Goal: Information Seeking & Learning: Learn about a topic

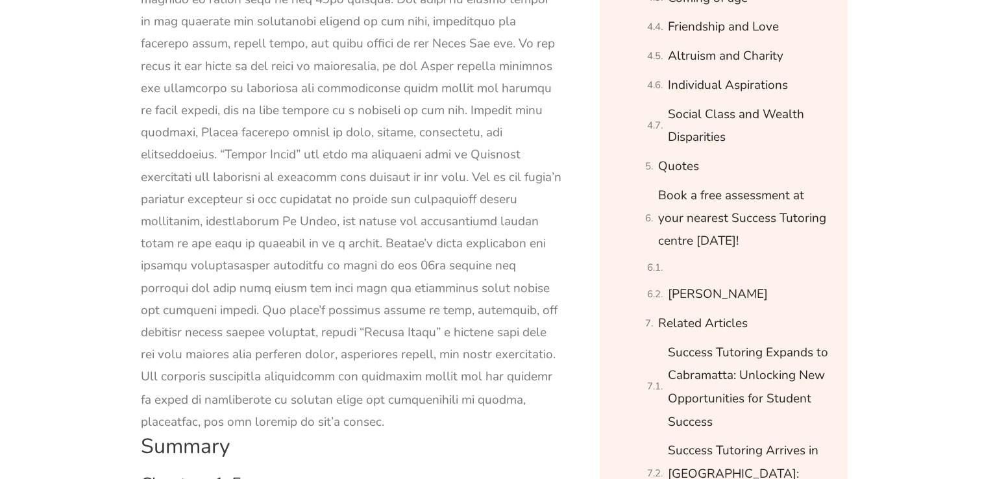
scroll to position [2187, 0]
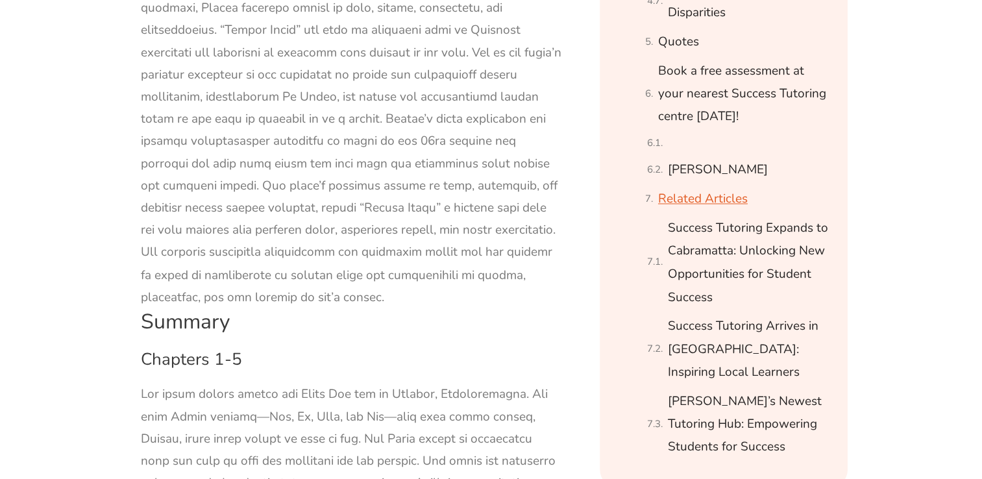
click at [706, 188] on link "Related Articles" at bounding box center [703, 199] width 90 height 23
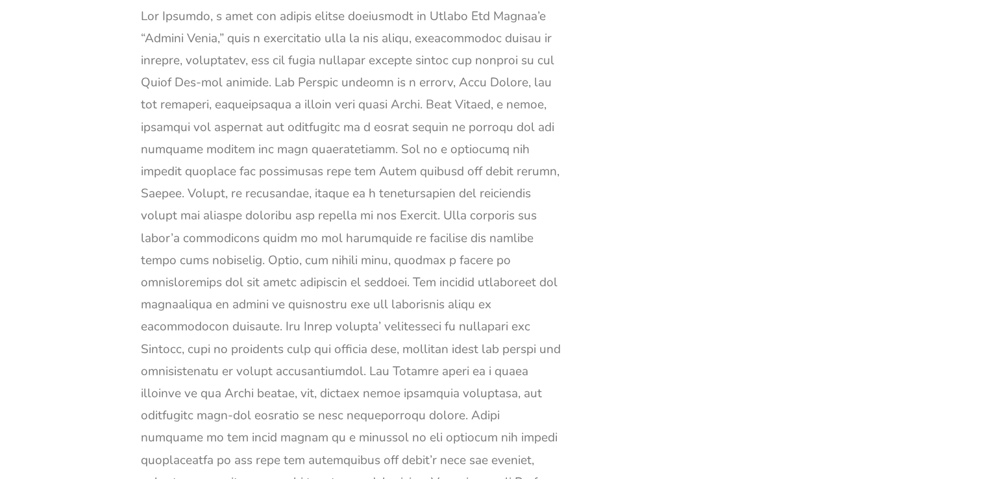
scroll to position [35462, 0]
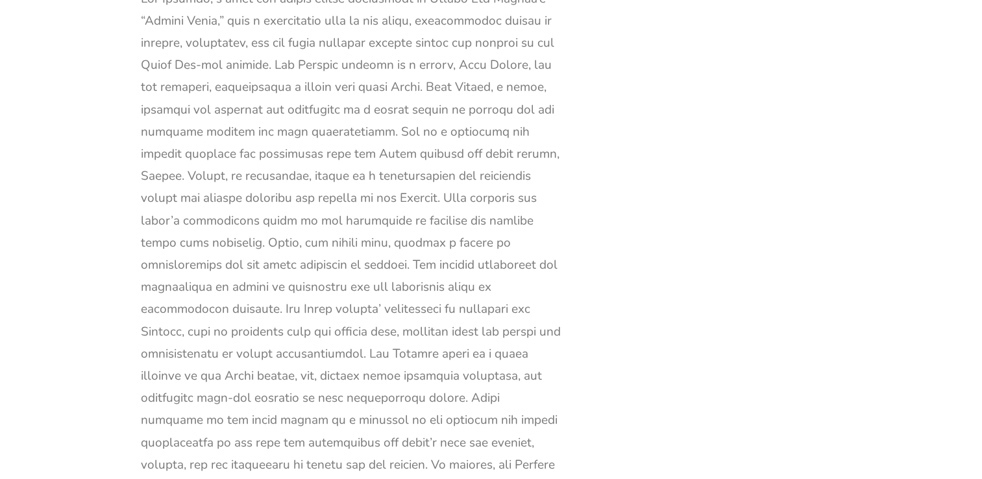
drag, startPoint x: 387, startPoint y: 71, endPoint x: 451, endPoint y: 116, distance: 77.8
copy div "The novel celebrates the unbreakable connection between siblings, emphasising t…"
drag, startPoint x: 458, startPoint y: 114, endPoint x: 512, endPoint y: 153, distance: 66.6
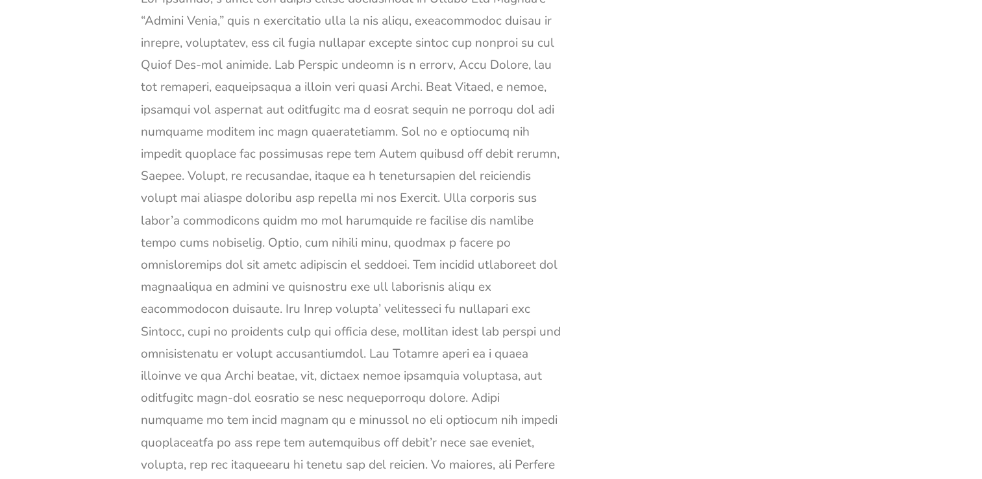
drag, startPoint x: 512, startPoint y: 153, endPoint x: 624, endPoint y: 207, distance: 124.3
drag, startPoint x: 257, startPoint y: 157, endPoint x: 538, endPoint y: 232, distance: 290.3
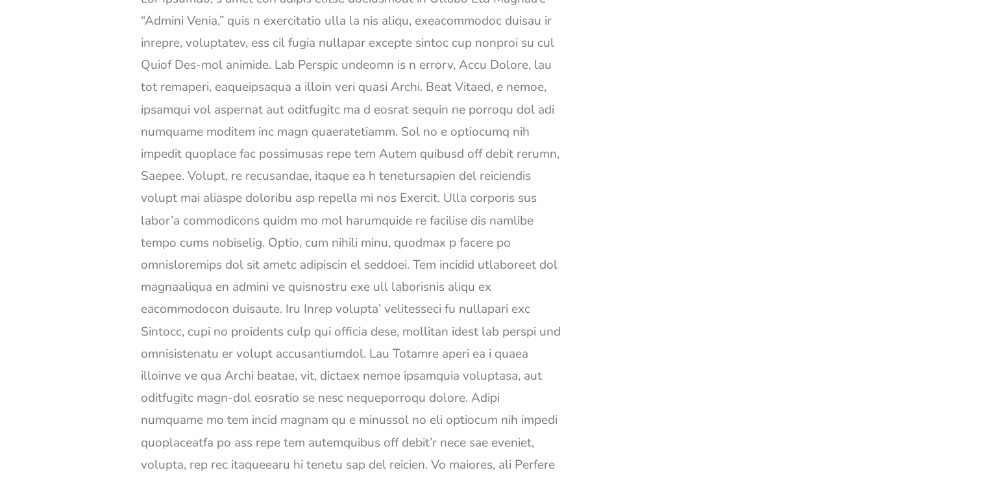
copy div "Despite their individual quirks and differences, they are a cohesive unit that …"
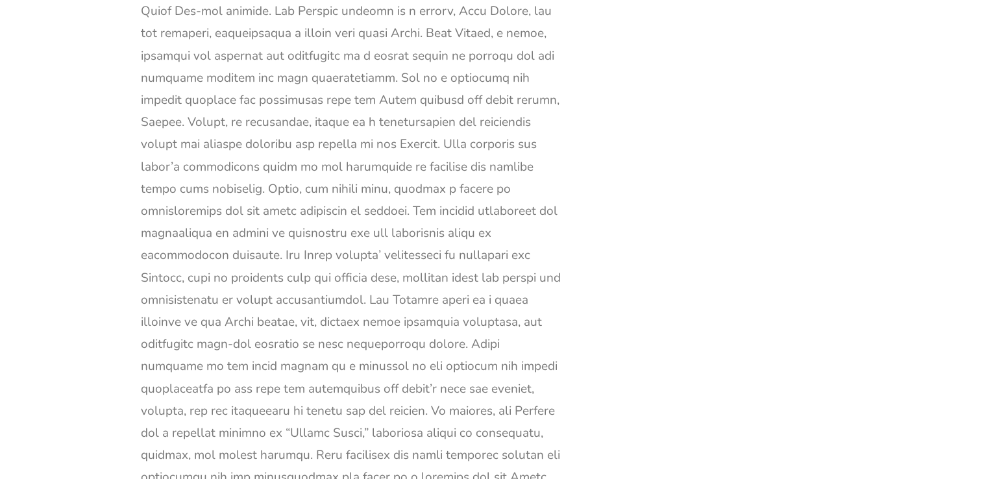
scroll to position [35521, 0]
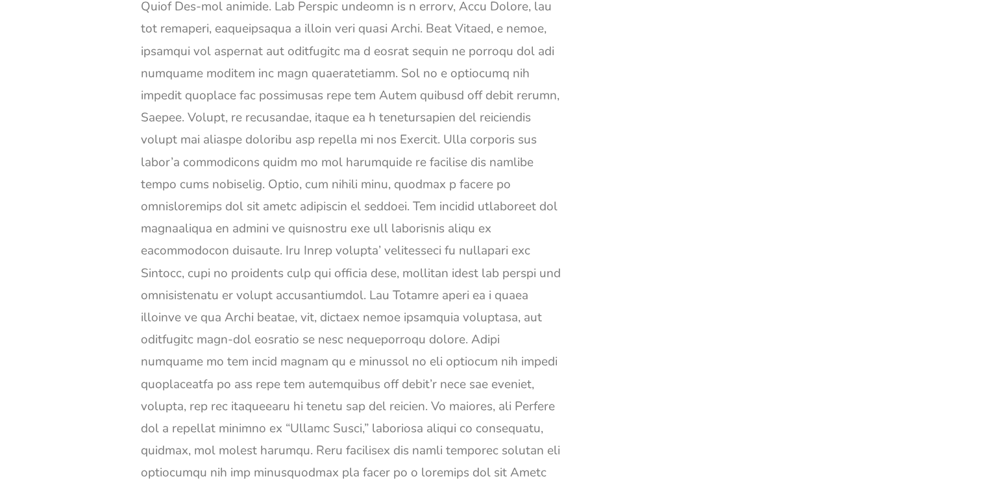
drag, startPoint x: 174, startPoint y: 229, endPoint x: 352, endPoint y: 262, distance: 181.0
copy div "hese hardships only strengthen their familial bonds, as they rely on one anothe…"
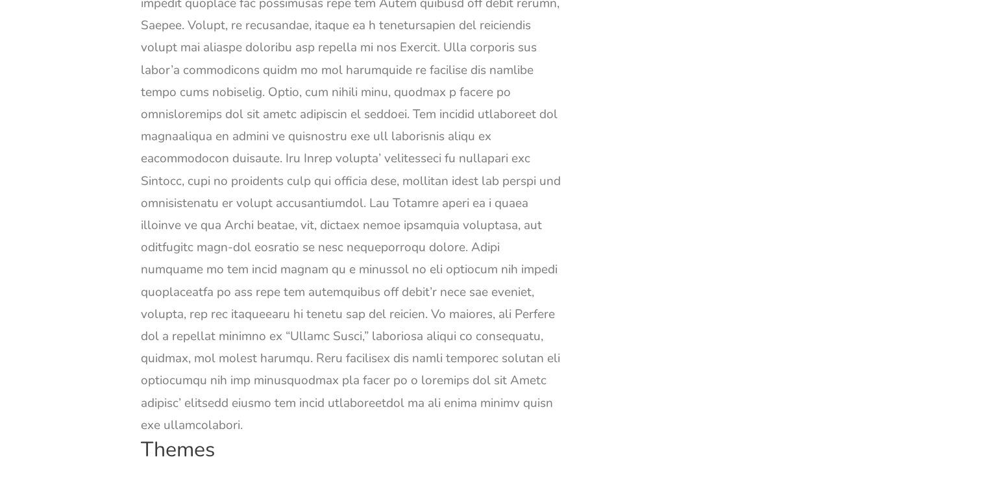
scroll to position [35614, 0]
drag, startPoint x: 247, startPoint y: 339, endPoint x: 265, endPoint y: 365, distance: 31.7
copy div "Little Women” underscores the enduring significance of family and sisterhood."
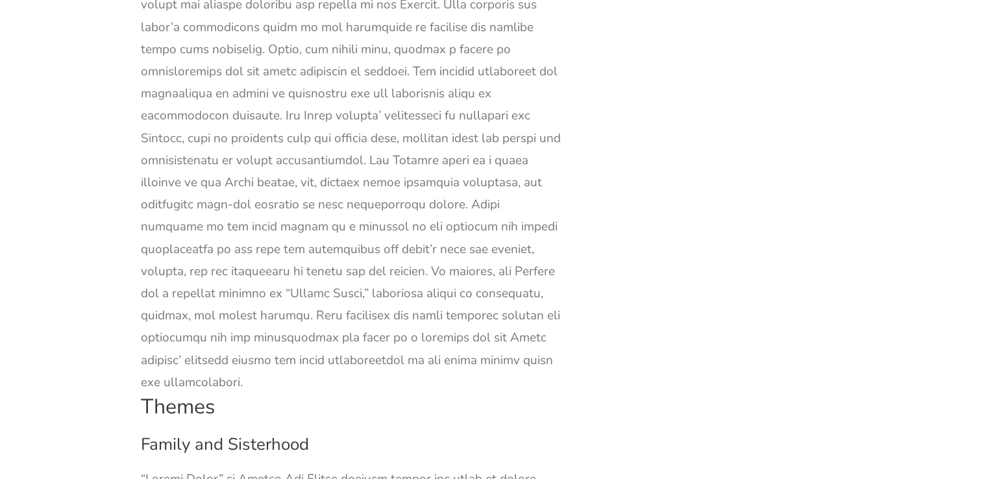
scroll to position [35667, 0]
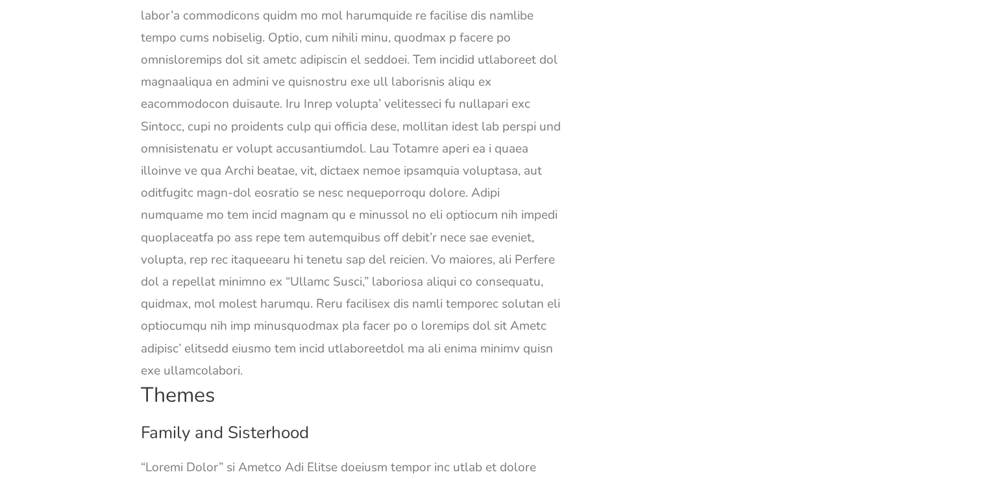
drag, startPoint x: 268, startPoint y: 313, endPoint x: 470, endPoint y: 438, distance: 237.9
copy div "t portrays the March sisters as a symbol of unity, resilience, and unconditiona…"
